Goal: Find specific page/section: Locate a particular part of the current website

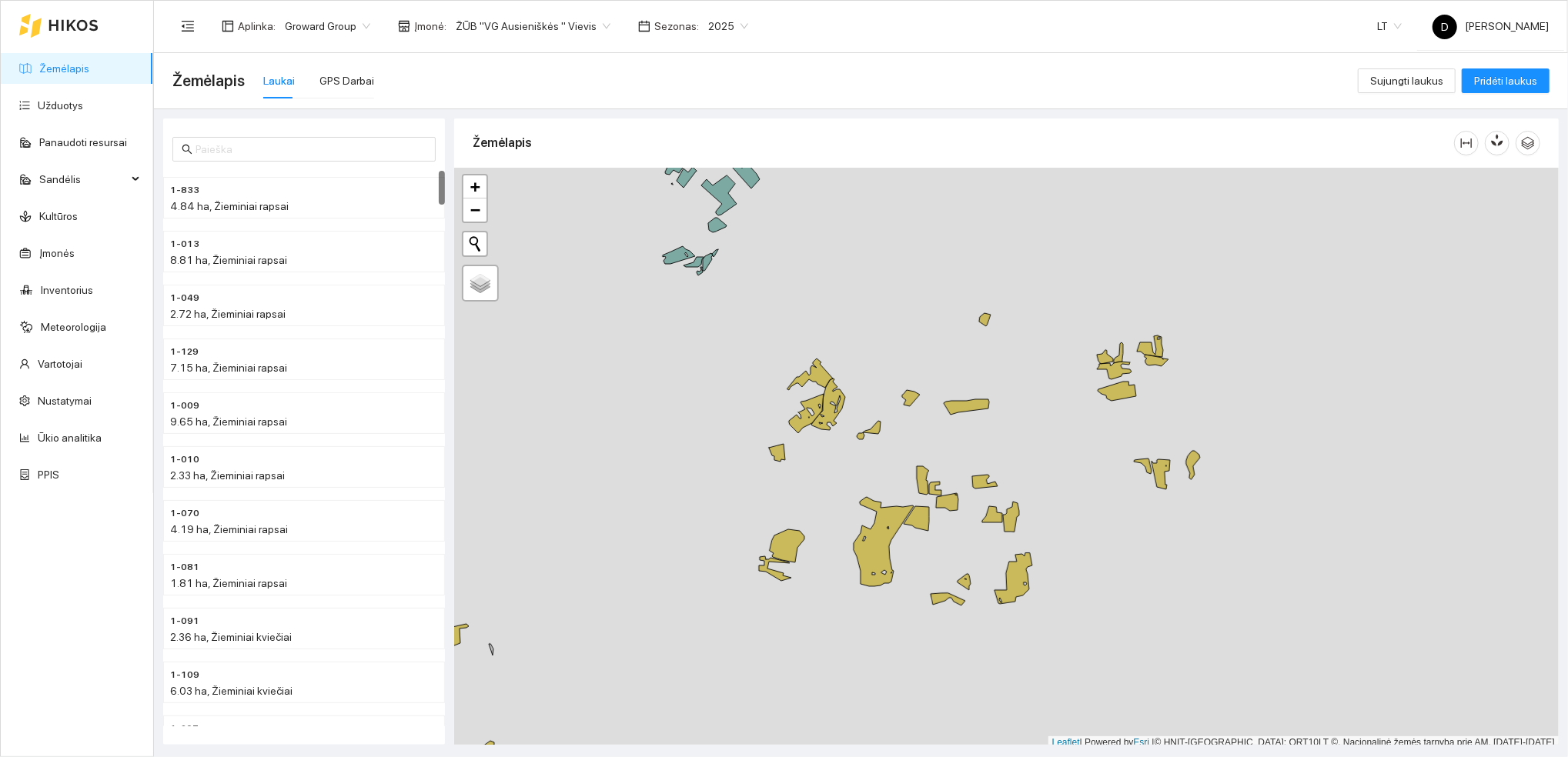
drag, startPoint x: 504, startPoint y: 642, endPoint x: 692, endPoint y: 504, distance: 233.2
click at [692, 504] on div "1-833 4.84 ha, Žieminiai rapsai 1-013 8.81 ha, Žieminiai rapsai 1-049 2.72 ha, …" at bounding box center [856, 427] width 1414 height 636
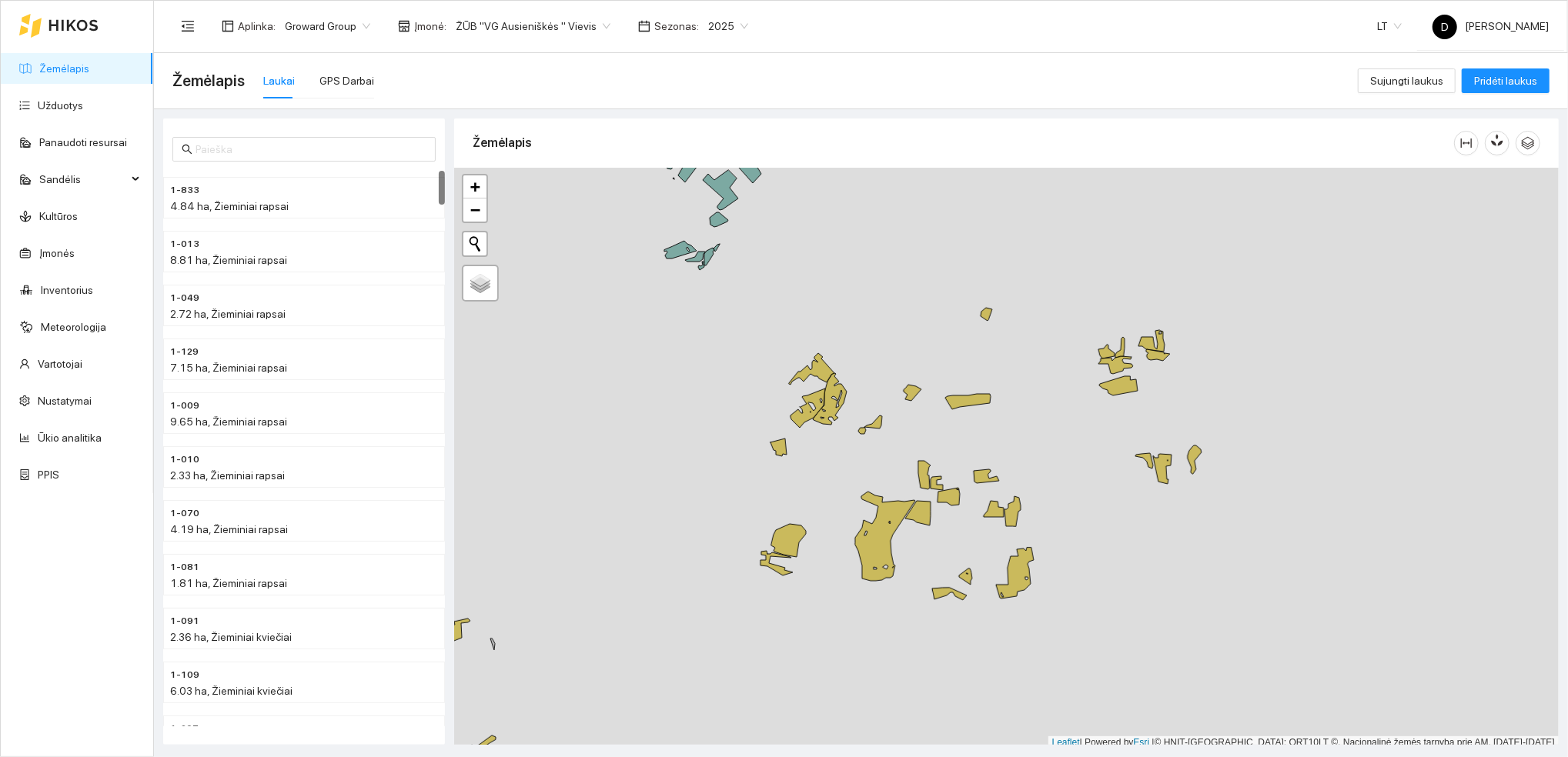
scroll to position [4, 0]
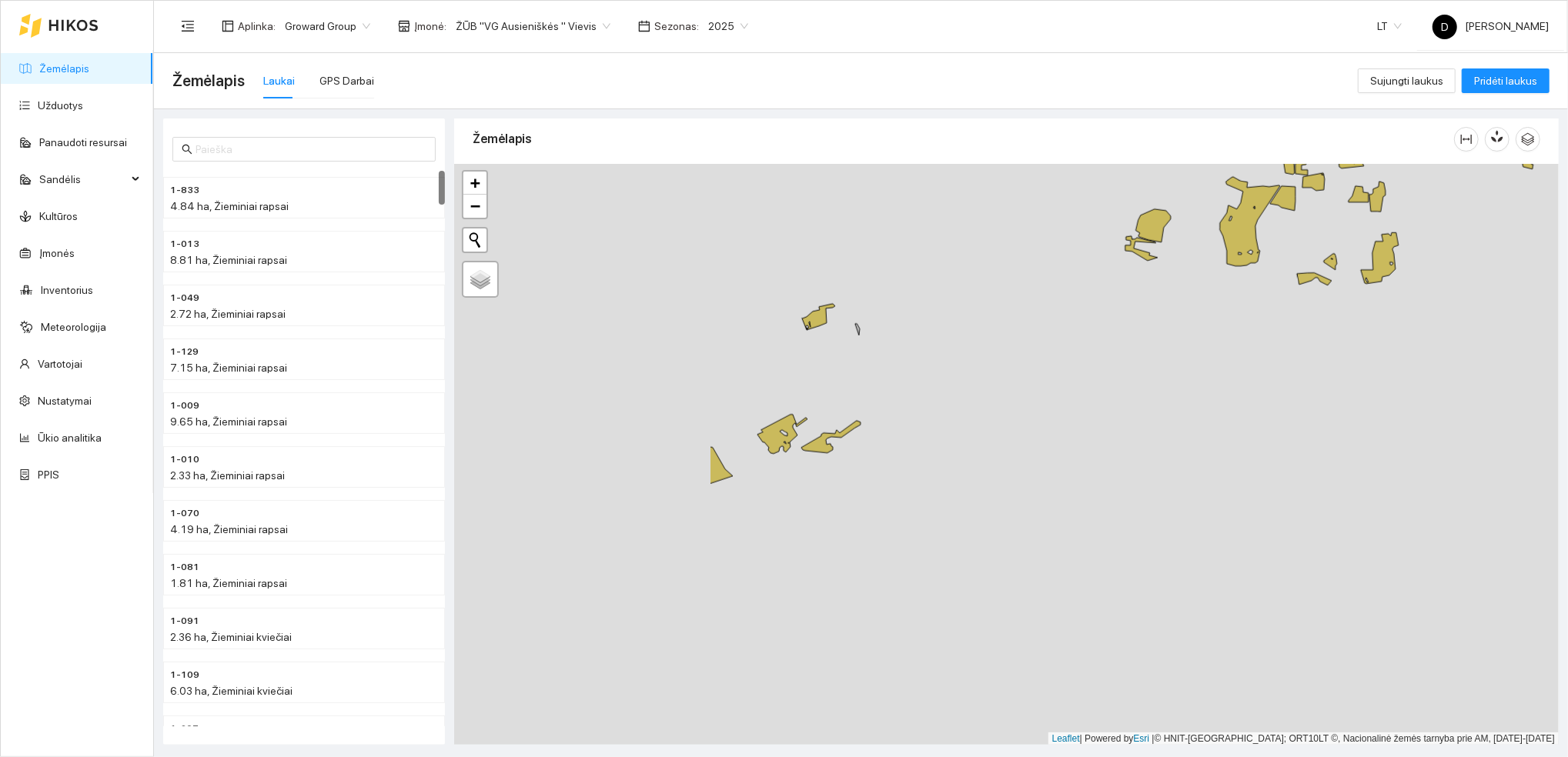
drag, startPoint x: 602, startPoint y: 597, endPoint x: 1057, endPoint y: 169, distance: 624.7
click at [1057, 169] on div at bounding box center [1006, 454] width 1104 height 581
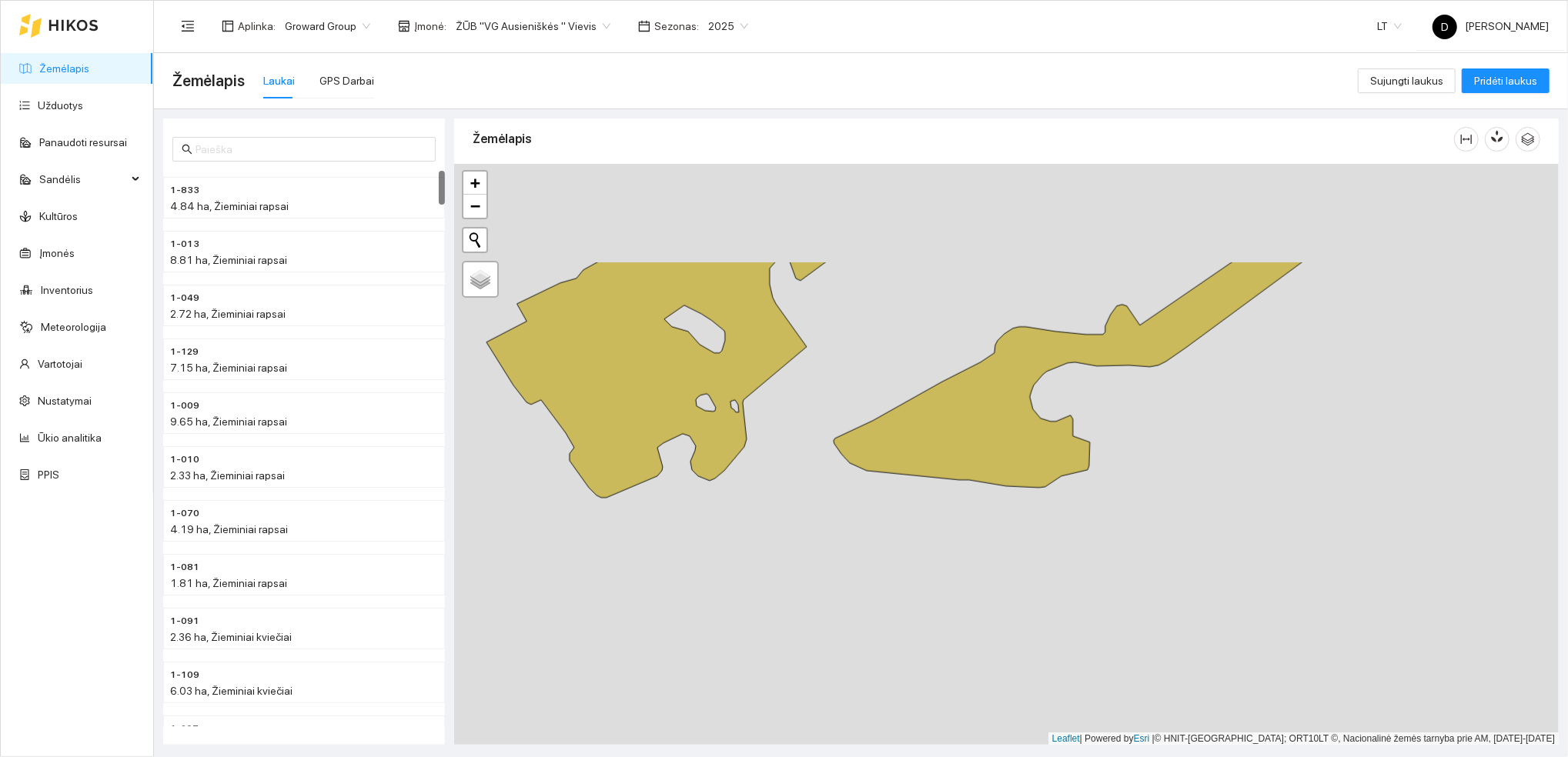
drag, startPoint x: 893, startPoint y: 333, endPoint x: 868, endPoint y: 487, distance: 156.0
click at [867, 487] on div at bounding box center [1006, 454] width 1104 height 581
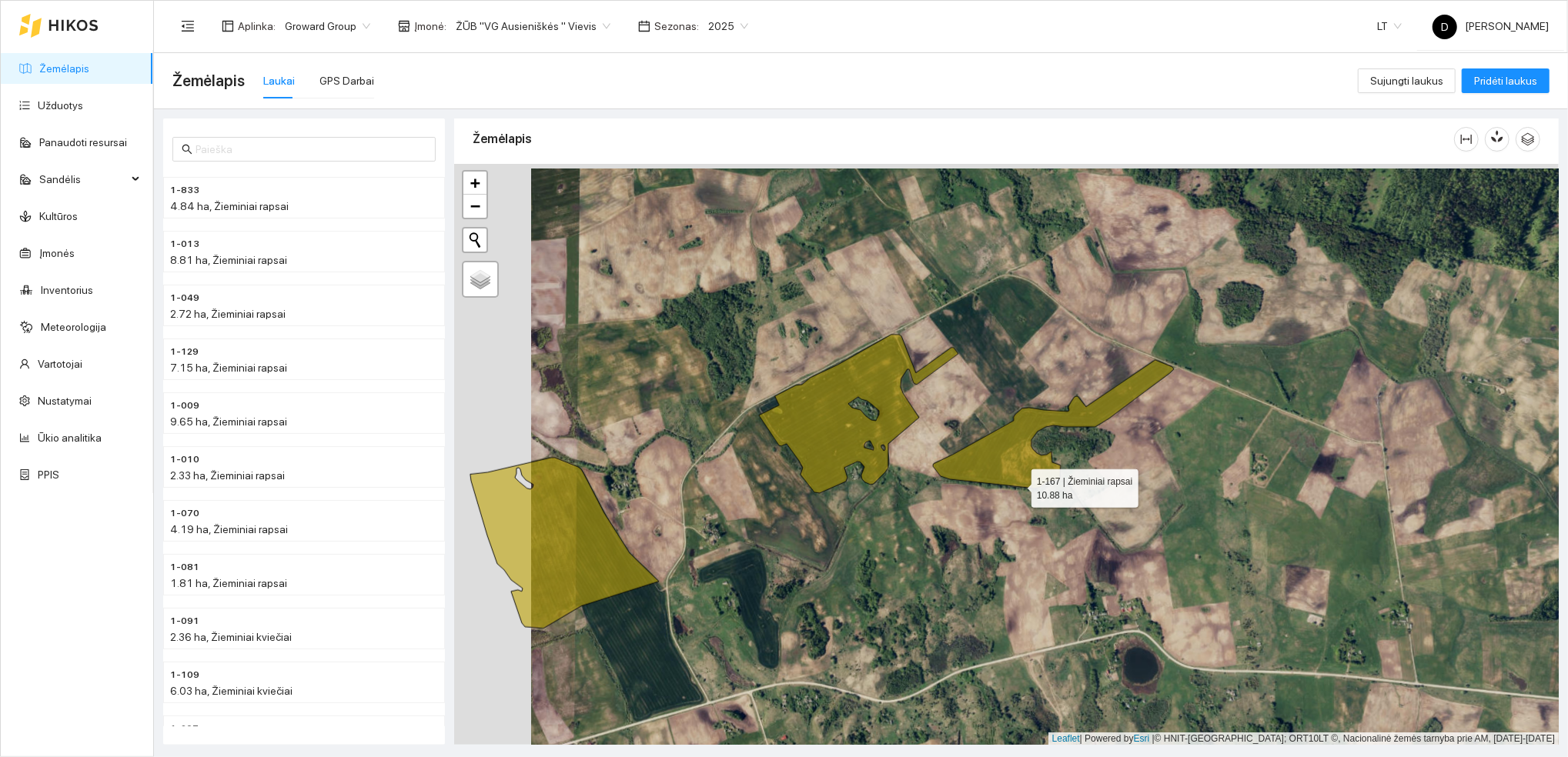
drag, startPoint x: 938, startPoint y: 479, endPoint x: 1017, endPoint y: 484, distance: 79.2
click at [1017, 484] on icon at bounding box center [1054, 424] width 241 height 128
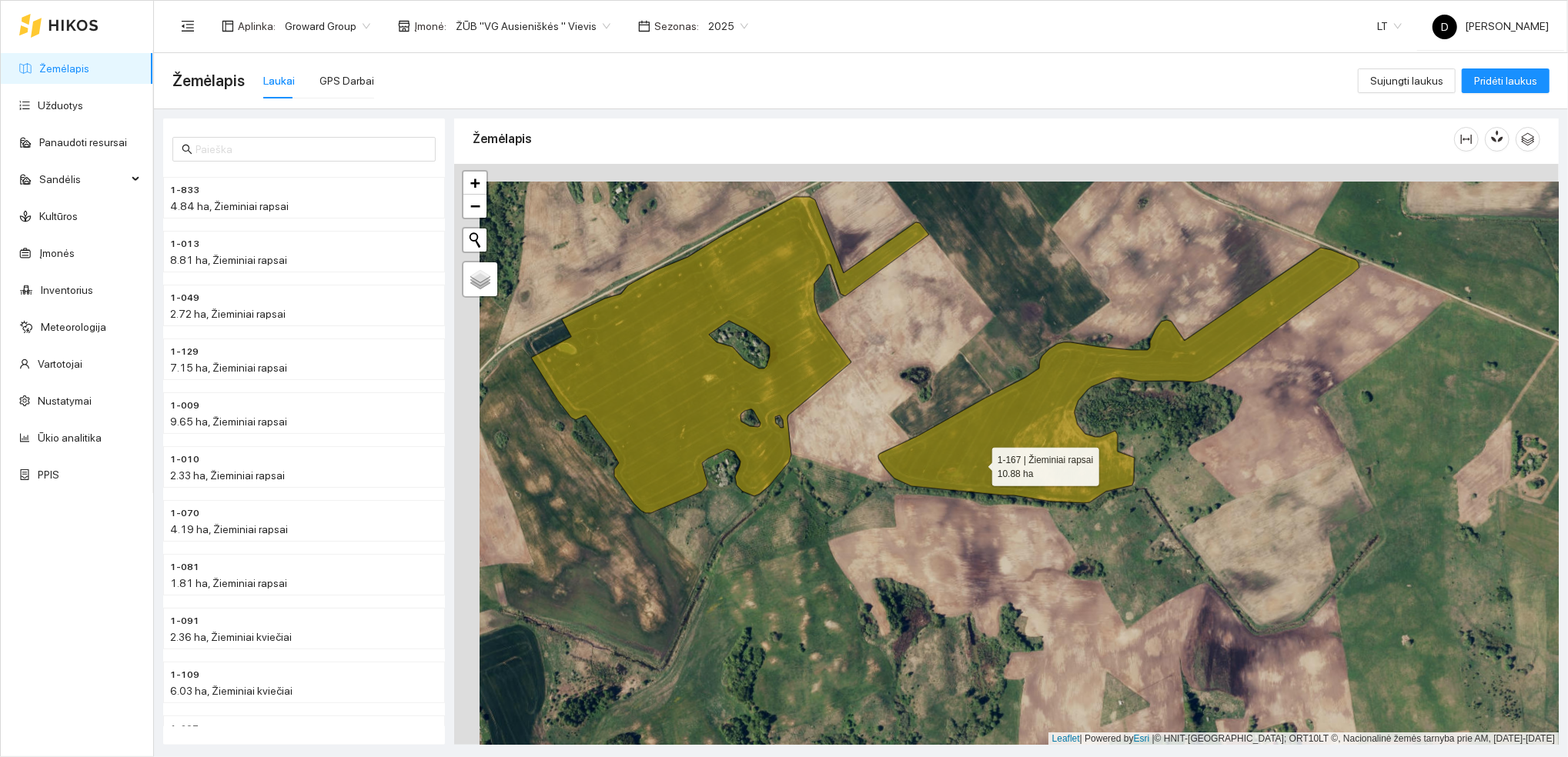
drag, startPoint x: 952, startPoint y: 446, endPoint x: 978, endPoint y: 463, distance: 31.1
click at [978, 463] on icon at bounding box center [1119, 375] width 481 height 255
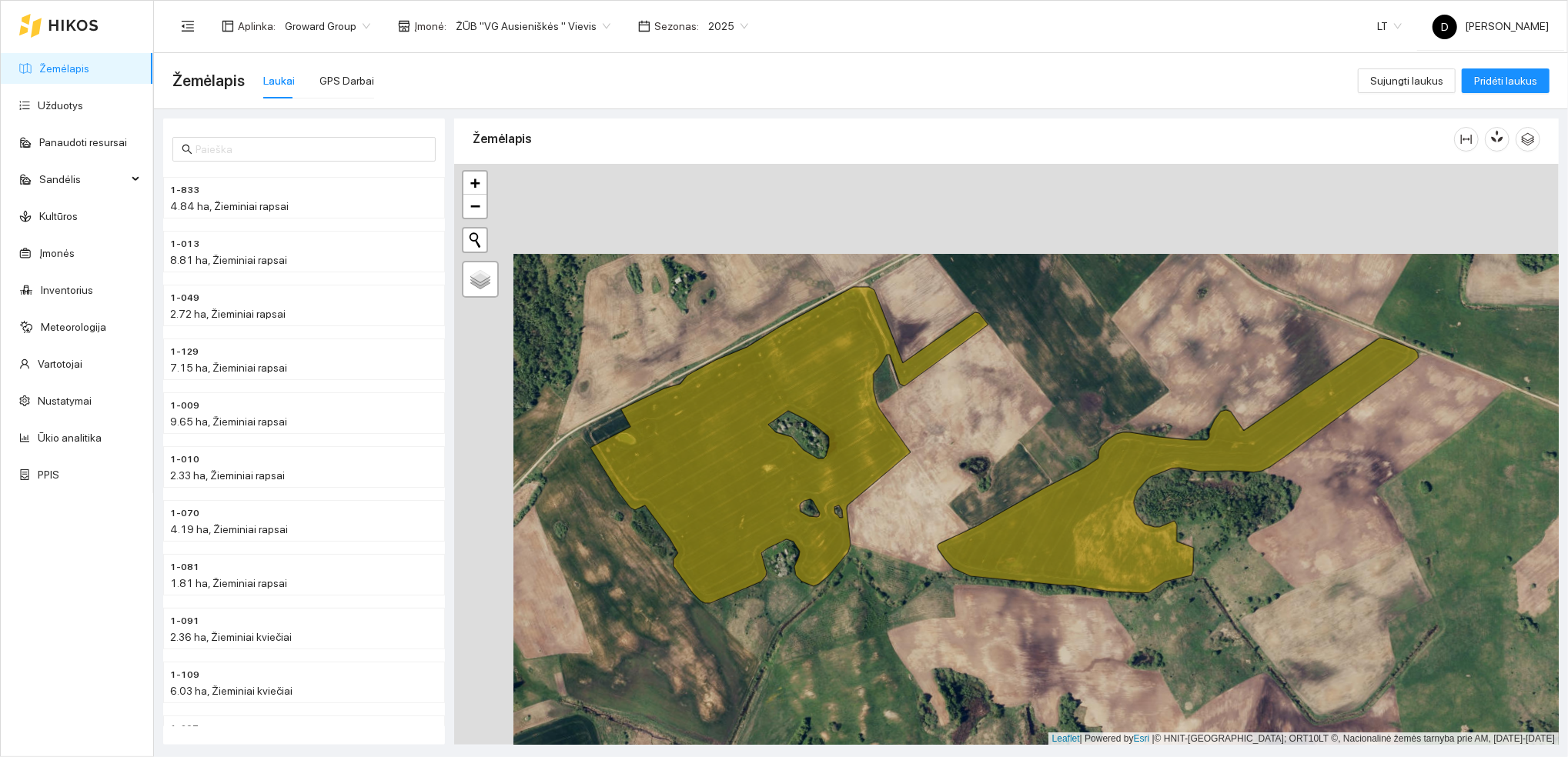
drag, startPoint x: 994, startPoint y: 514, endPoint x: 1053, endPoint y: 604, distance: 107.6
click at [1053, 604] on div at bounding box center [1006, 454] width 1104 height 581
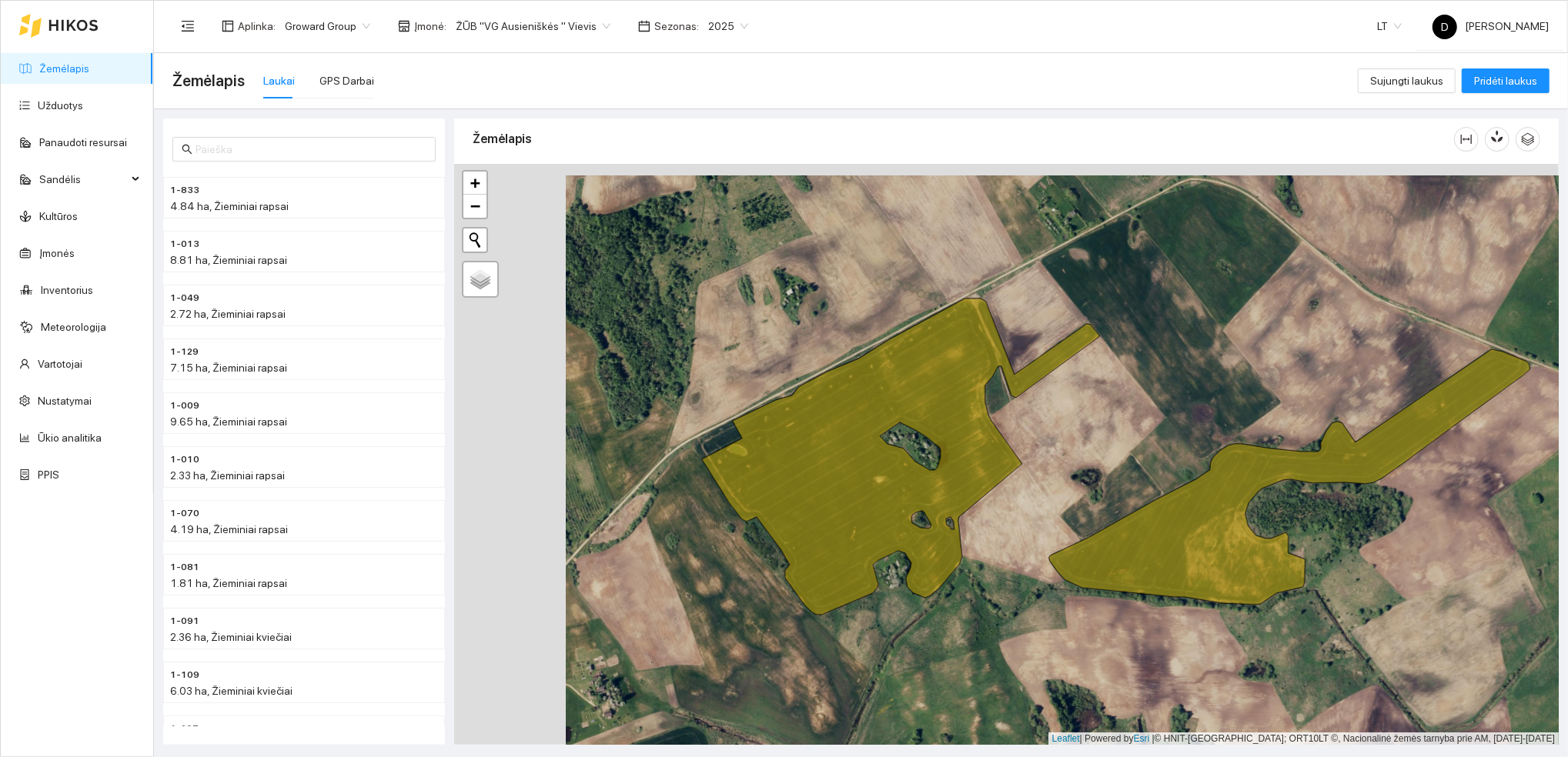
drag, startPoint x: 1038, startPoint y: 617, endPoint x: 1149, endPoint y: 629, distance: 111.6
click at [1149, 629] on div at bounding box center [1006, 454] width 1104 height 581
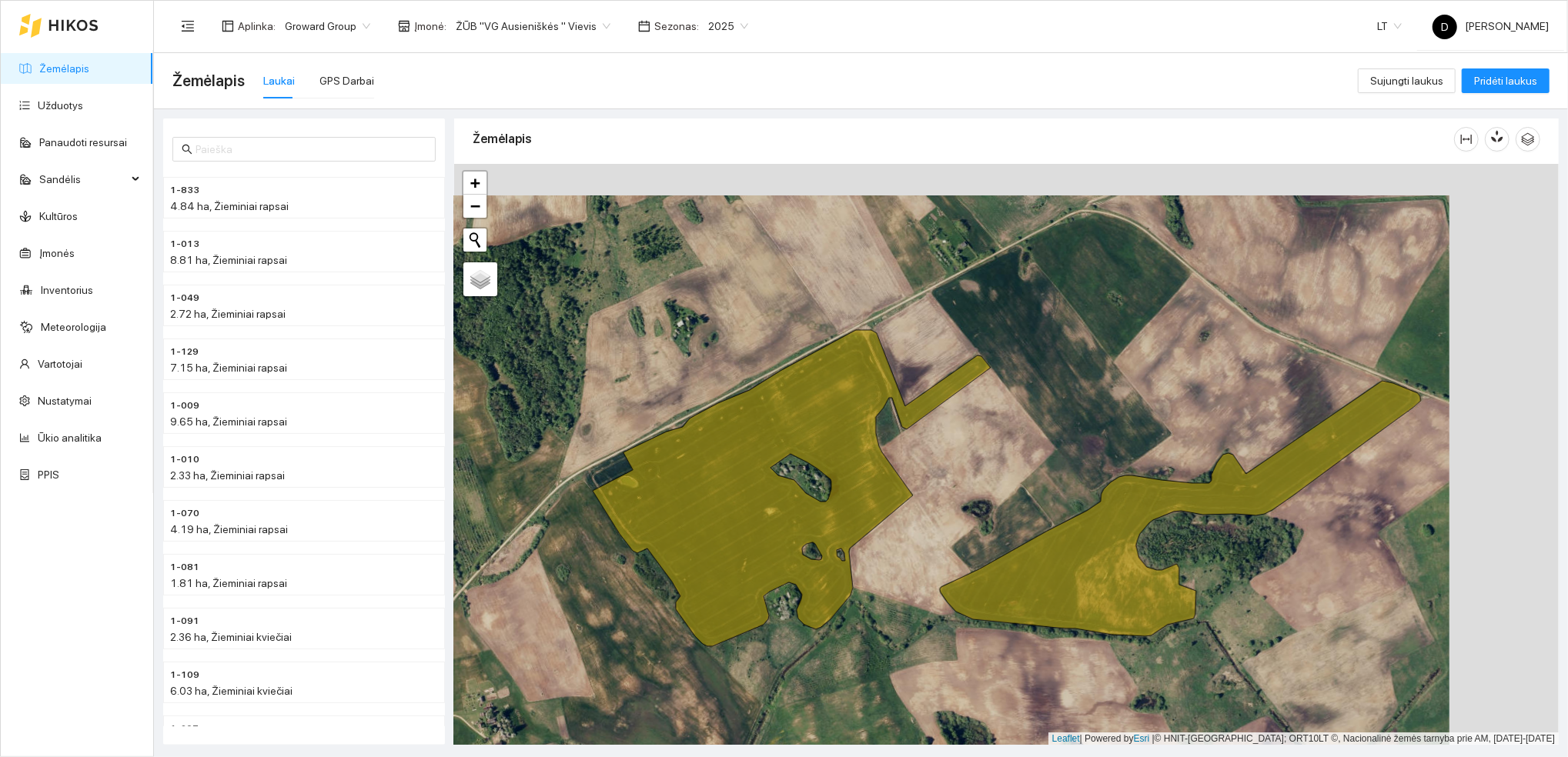
drag, startPoint x: 952, startPoint y: 644, endPoint x: 843, endPoint y: 675, distance: 113.3
click at [843, 675] on div at bounding box center [1006, 454] width 1104 height 581
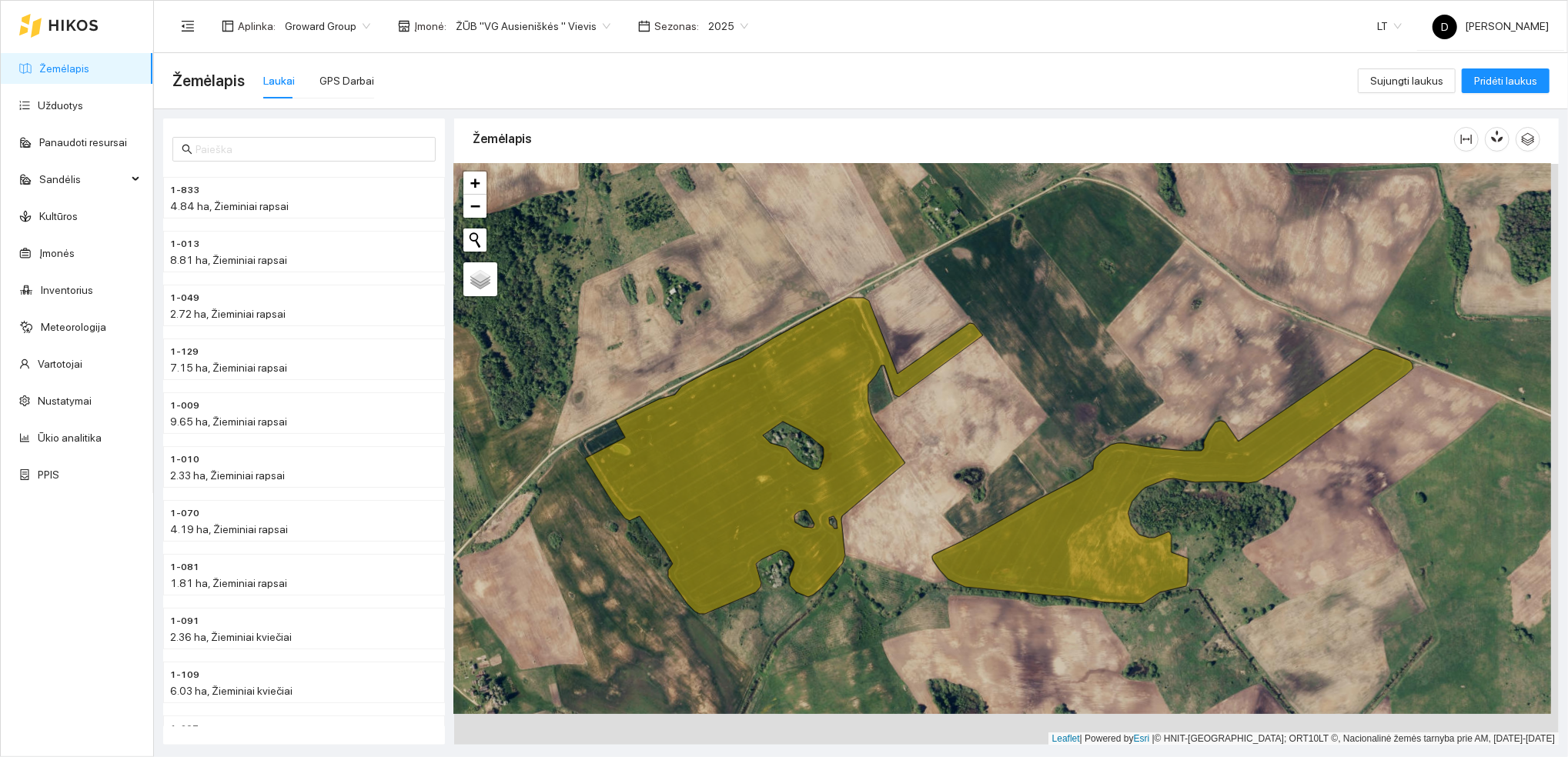
drag, startPoint x: 843, startPoint y: 675, endPoint x: 836, endPoint y: 643, distance: 32.8
click at [836, 643] on div at bounding box center [1006, 454] width 1104 height 581
